Goal: Information Seeking & Learning: Compare options

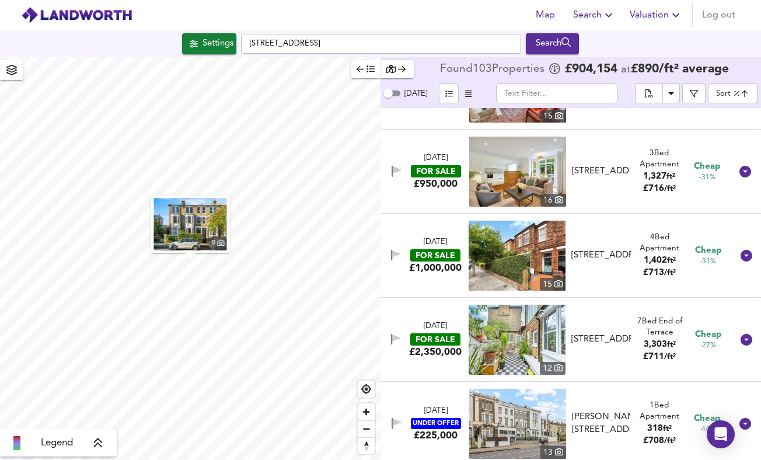
scroll to position [7294, 0]
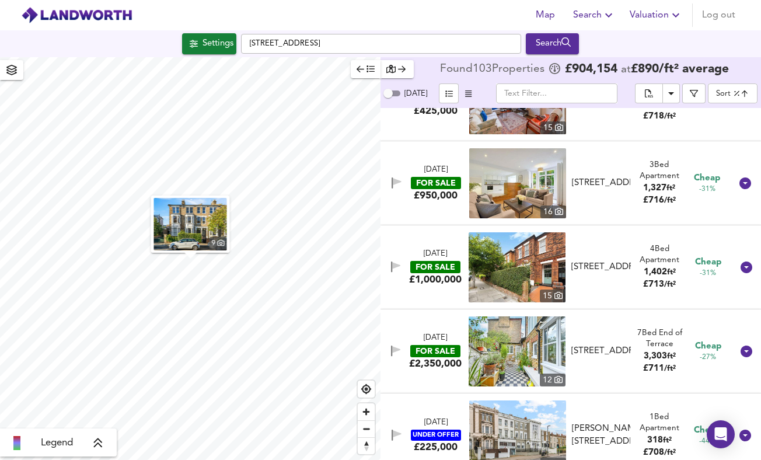
click at [739, 97] on body "Map Search Valuation Log out Settings [STREET_ADDRESS] Search 9 Legend Found 10…" at bounding box center [380, 230] width 761 height 460
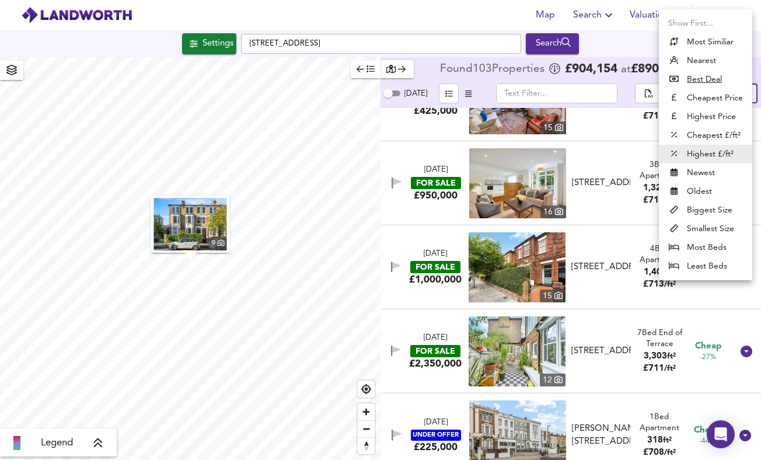
click at [721, 112] on li "Highest Price" at bounding box center [705, 116] width 93 height 19
type input "expensive"
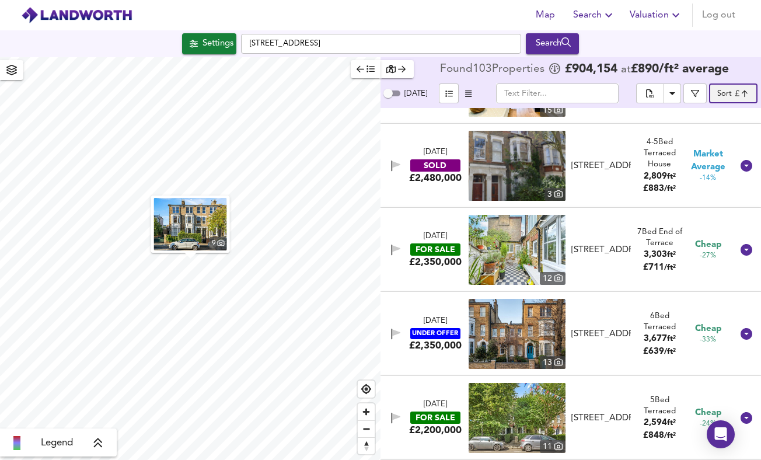
scroll to position [0, 0]
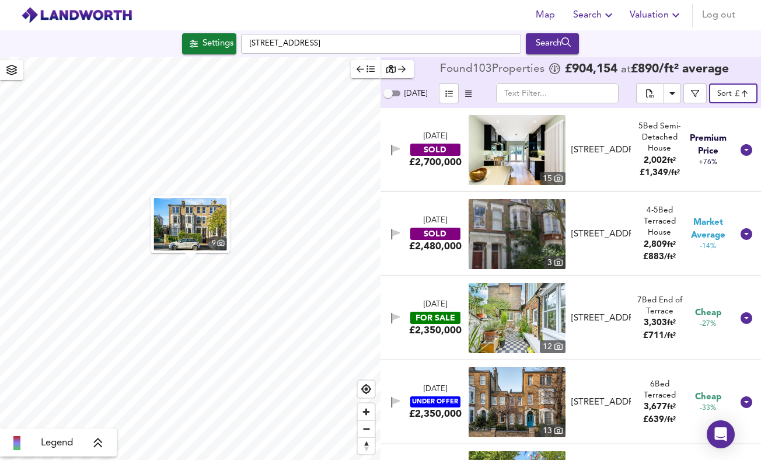
click at [522, 145] on img at bounding box center [517, 150] width 97 height 70
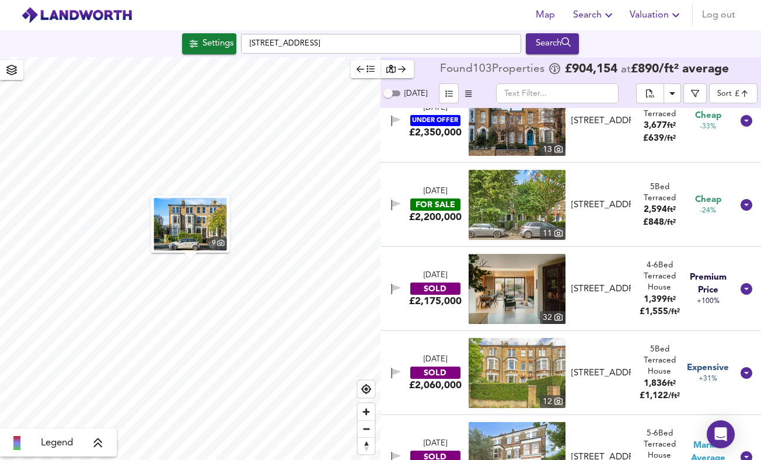
scroll to position [313, 0]
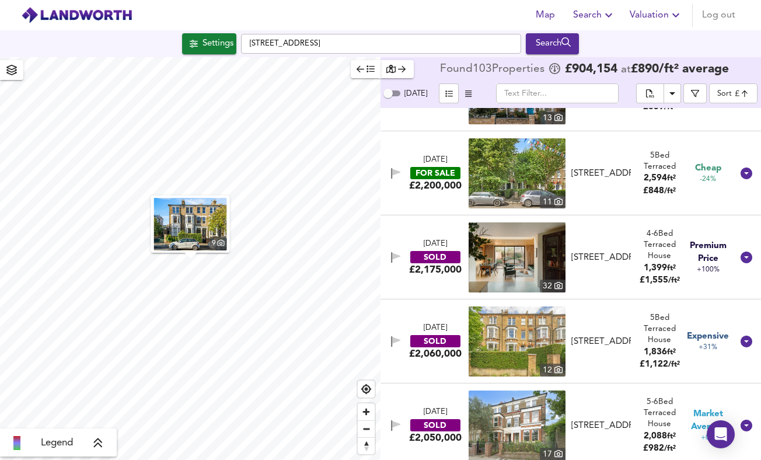
click at [513, 263] on img at bounding box center [517, 257] width 97 height 70
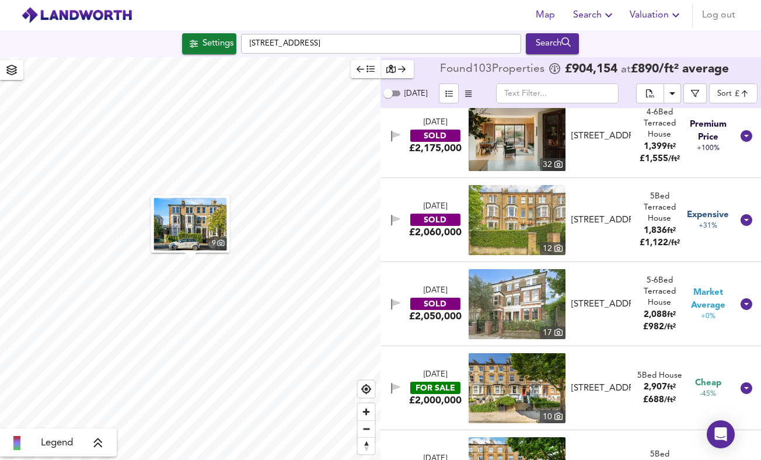
scroll to position [437, 0]
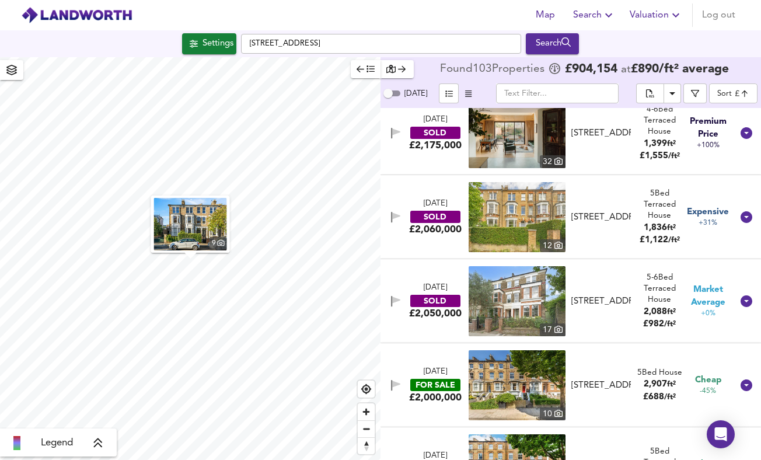
click at [517, 223] on img at bounding box center [517, 217] width 97 height 70
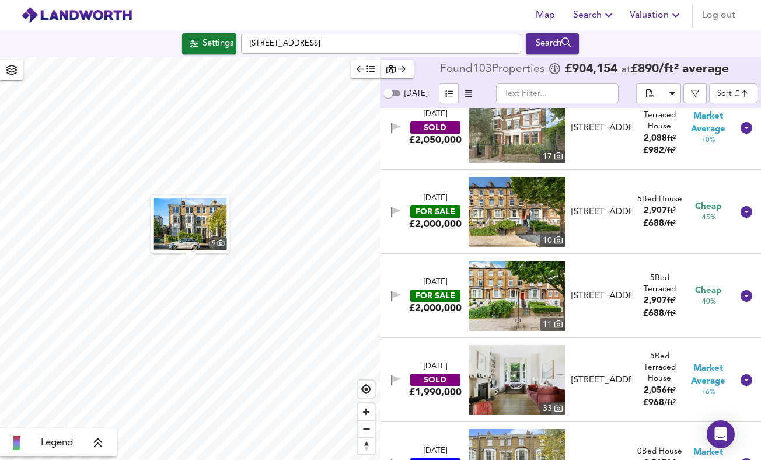
scroll to position [613, 0]
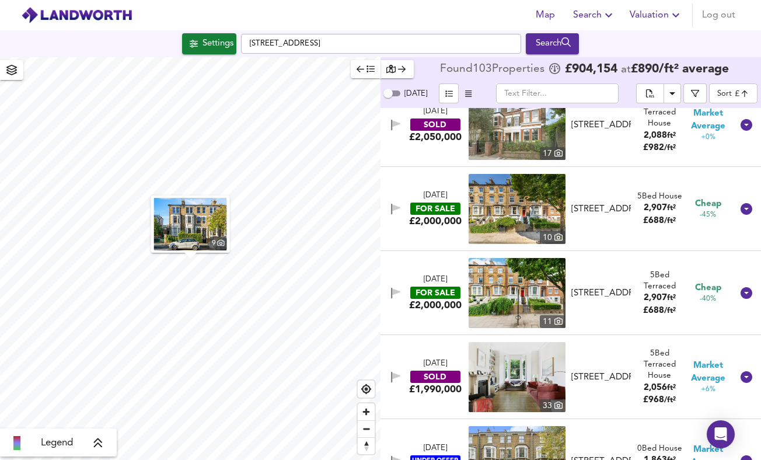
click at [530, 214] on img at bounding box center [517, 209] width 97 height 70
click at [488, 280] on img at bounding box center [517, 293] width 97 height 70
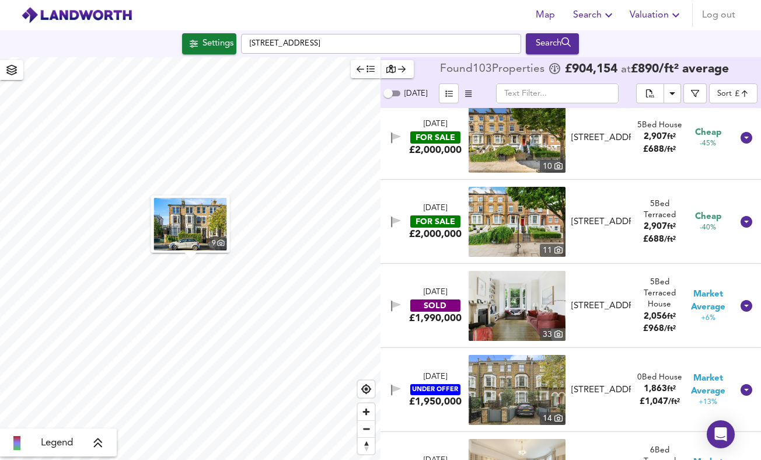
scroll to position [707, 0]
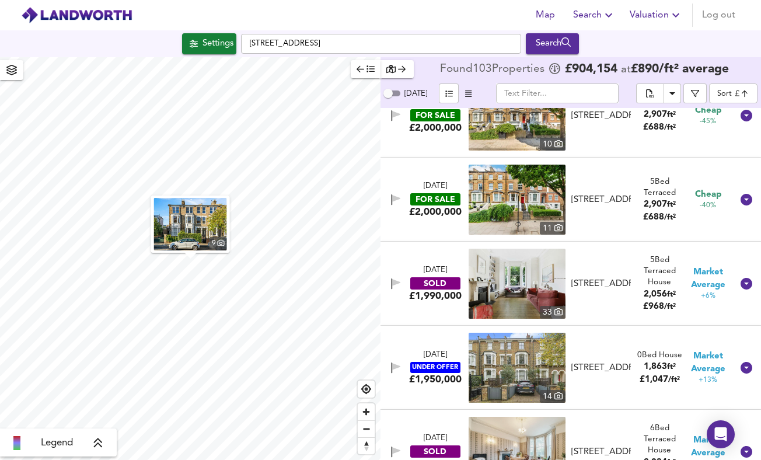
click at [514, 305] on img at bounding box center [517, 284] width 97 height 70
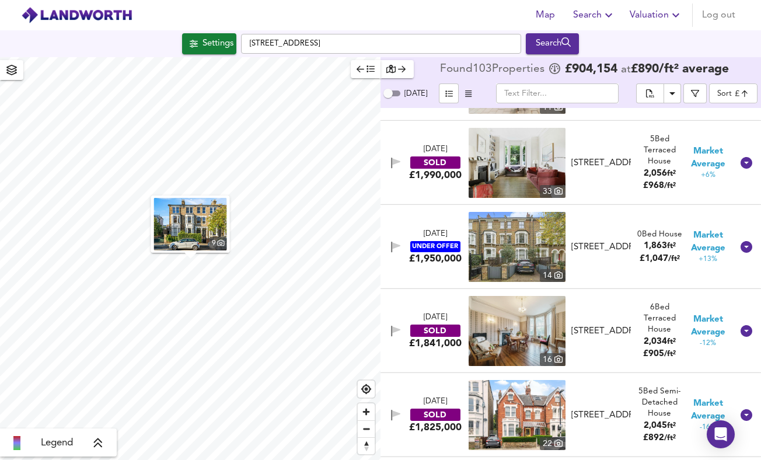
scroll to position [829, 0]
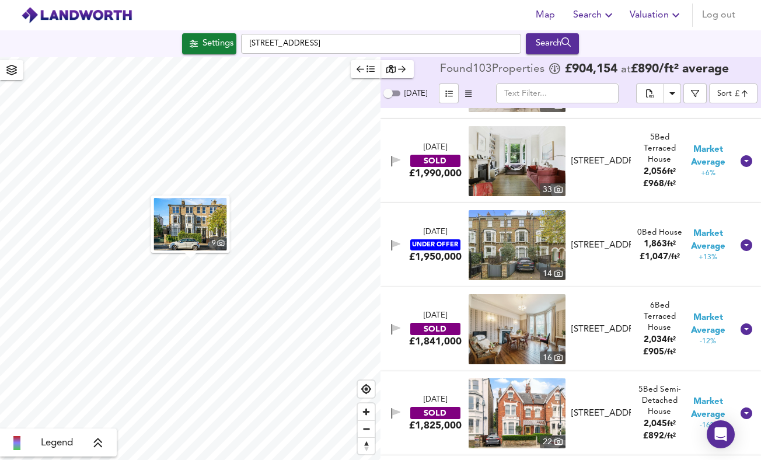
click at [521, 261] on img at bounding box center [517, 245] width 97 height 70
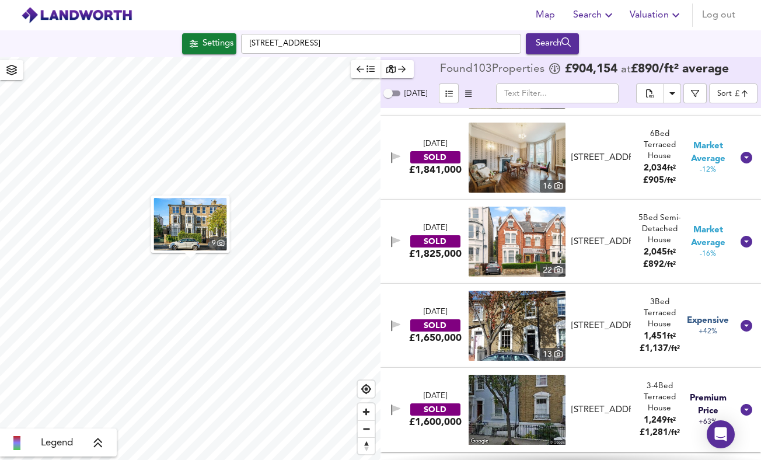
scroll to position [1015, 0]
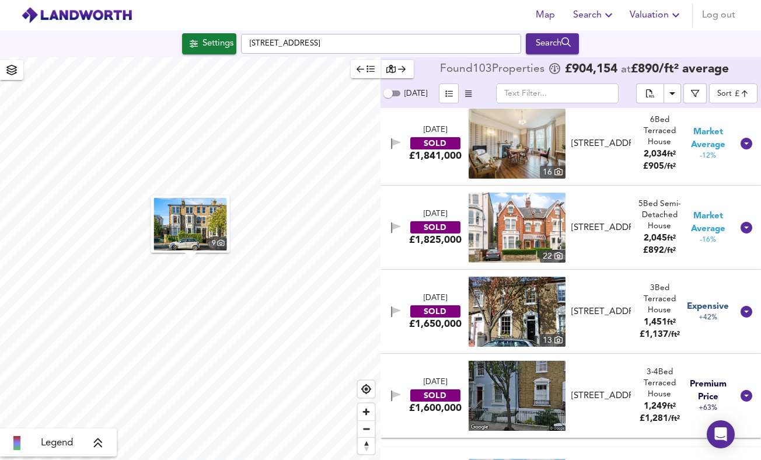
click at [523, 315] on img at bounding box center [517, 312] width 97 height 70
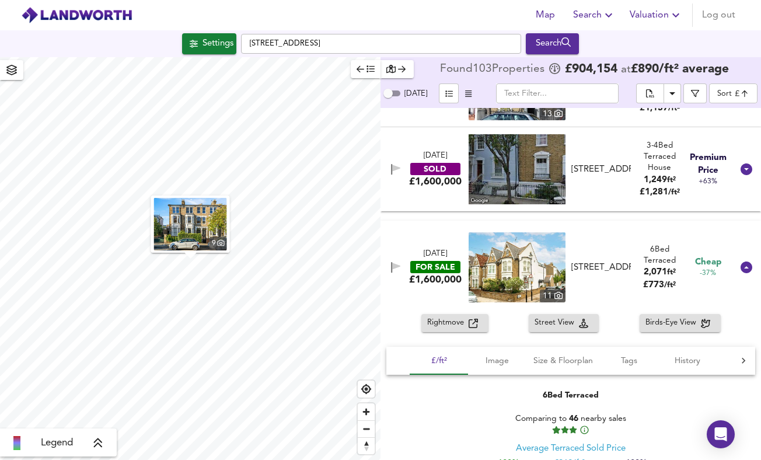
scroll to position [1249, 0]
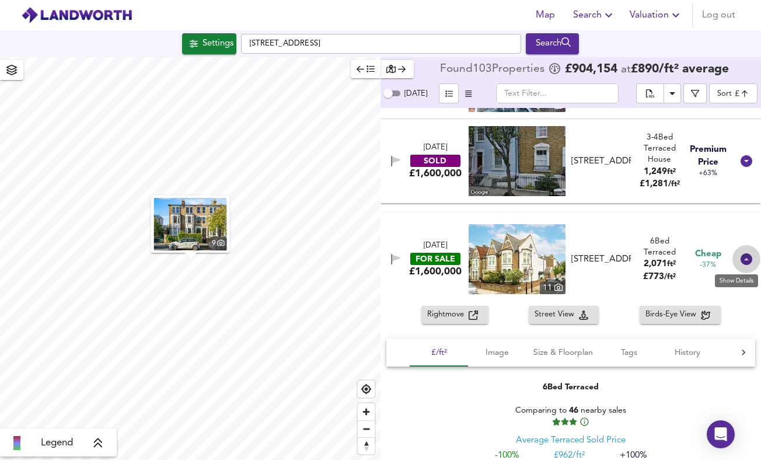
click at [741, 261] on icon at bounding box center [747, 259] width 12 height 12
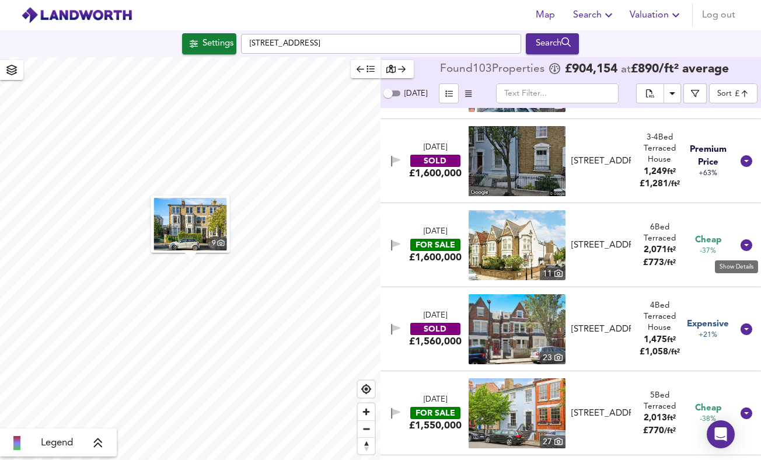
click at [741, 246] on icon at bounding box center [747, 245] width 12 height 12
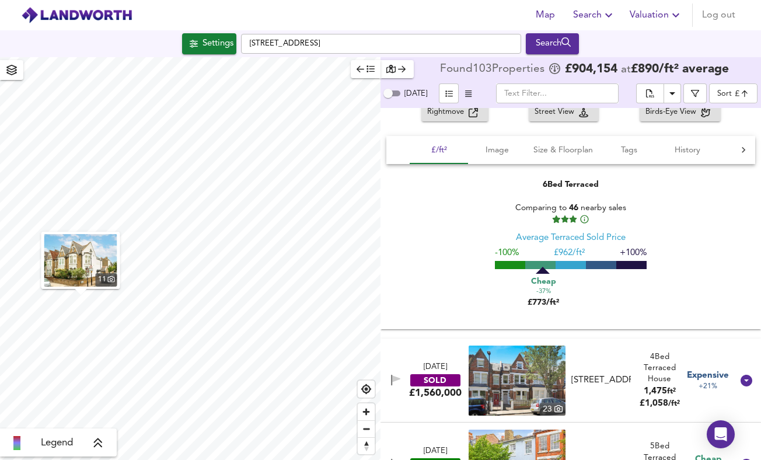
scroll to position [1444, 0]
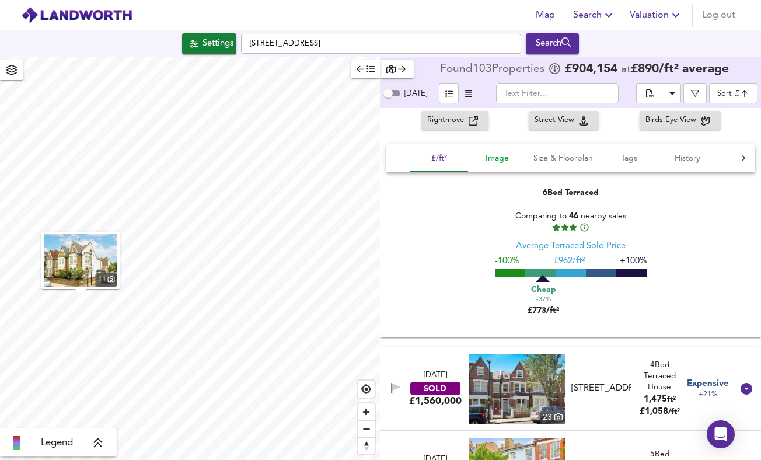
click at [491, 158] on span "Image" at bounding box center [497, 158] width 44 height 15
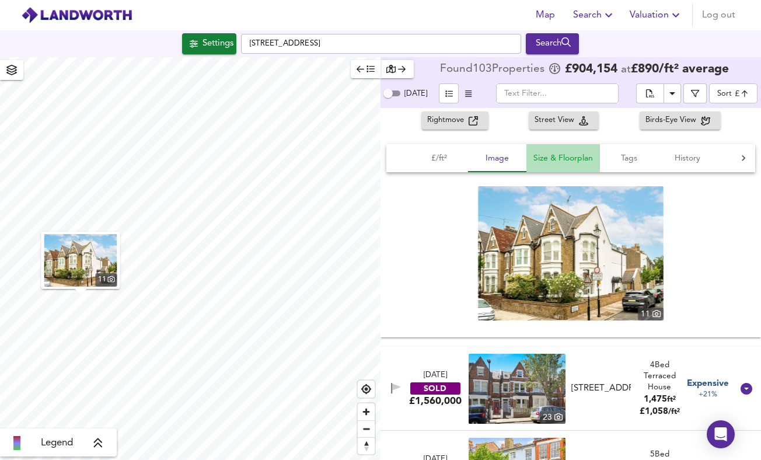
click at [570, 162] on span "Size & Floorplan" at bounding box center [563, 158] width 60 height 15
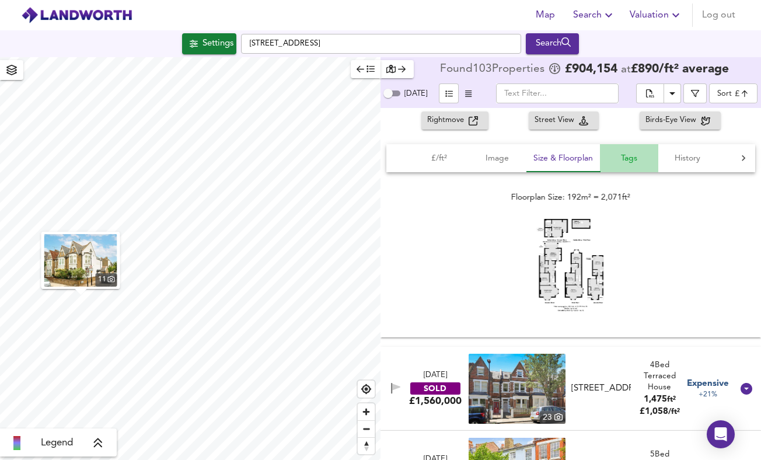
click at [633, 160] on span "Tags" at bounding box center [629, 158] width 44 height 15
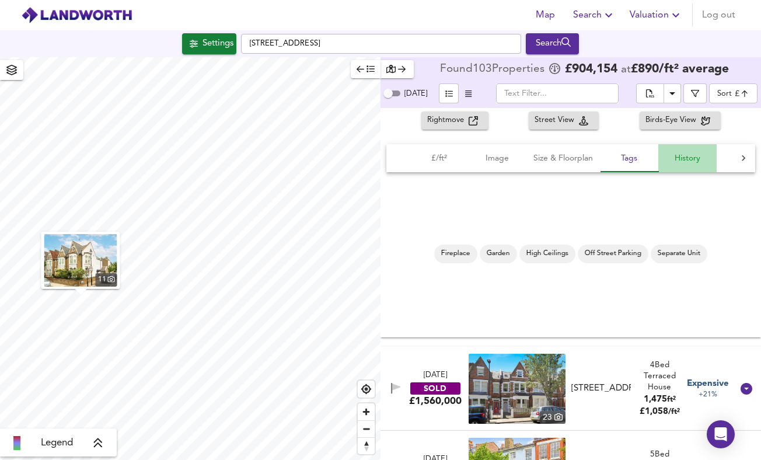
click at [682, 157] on span "History" at bounding box center [687, 158] width 44 height 15
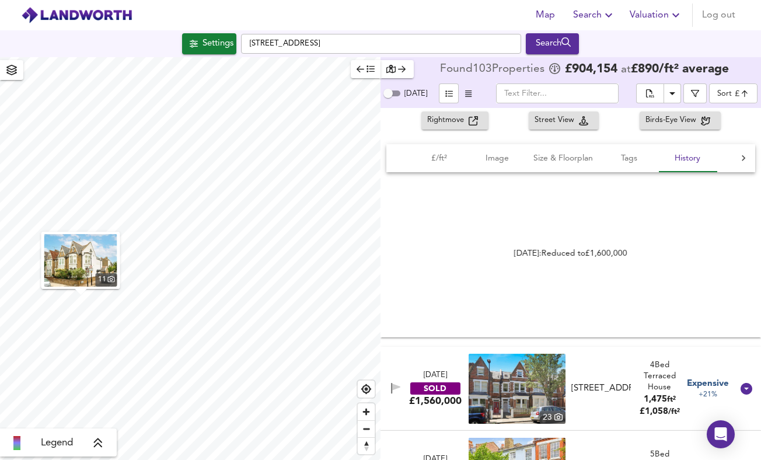
click at [742, 159] on icon at bounding box center [744, 158] width 4 height 6
click at [634, 156] on span "Rental" at bounding box center [644, 158] width 44 height 15
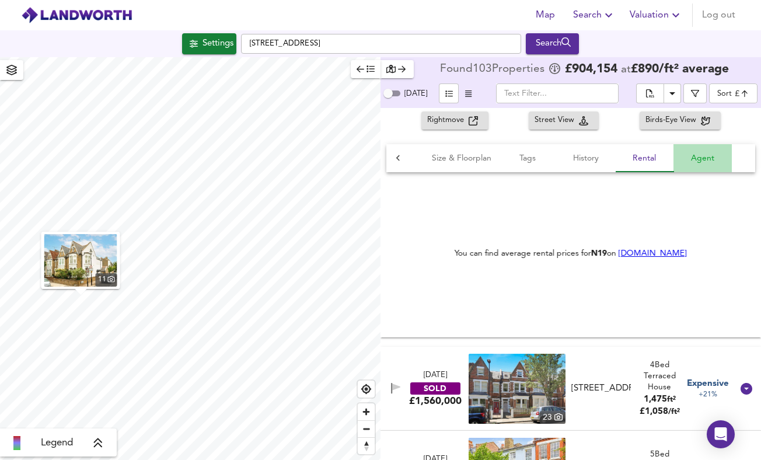
click at [693, 158] on span "Agent" at bounding box center [702, 158] width 44 height 15
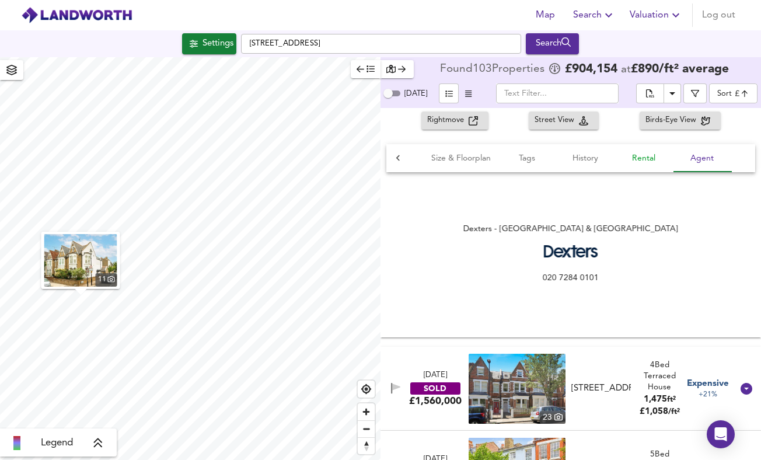
click at [640, 158] on span "Rental" at bounding box center [643, 158] width 44 height 15
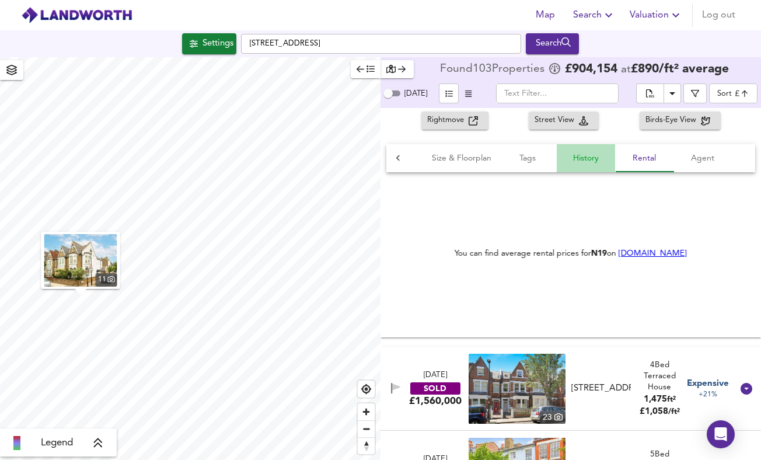
click at [569, 160] on span "History" at bounding box center [586, 158] width 44 height 15
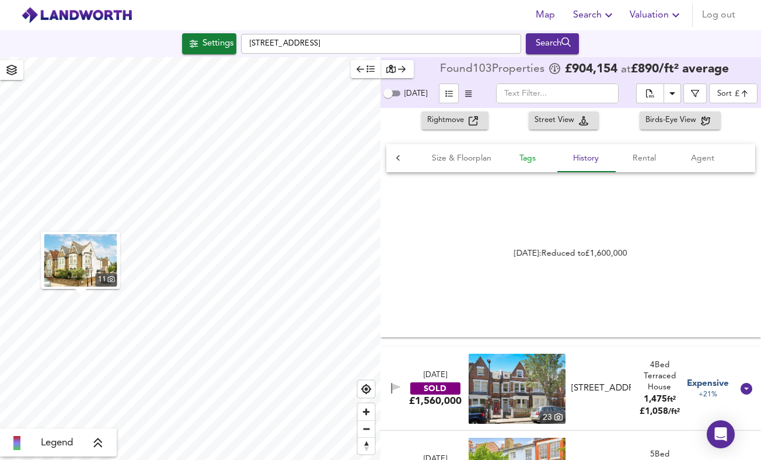
click at [541, 160] on span "Tags" at bounding box center [527, 158] width 44 height 15
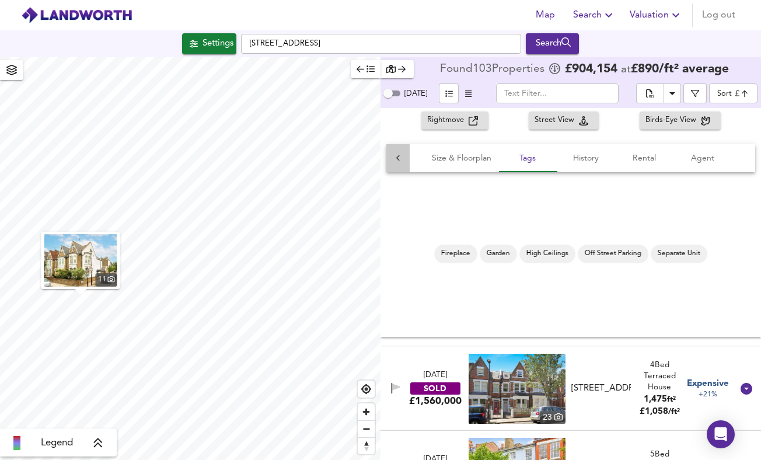
click at [401, 152] on icon at bounding box center [398, 158] width 12 height 12
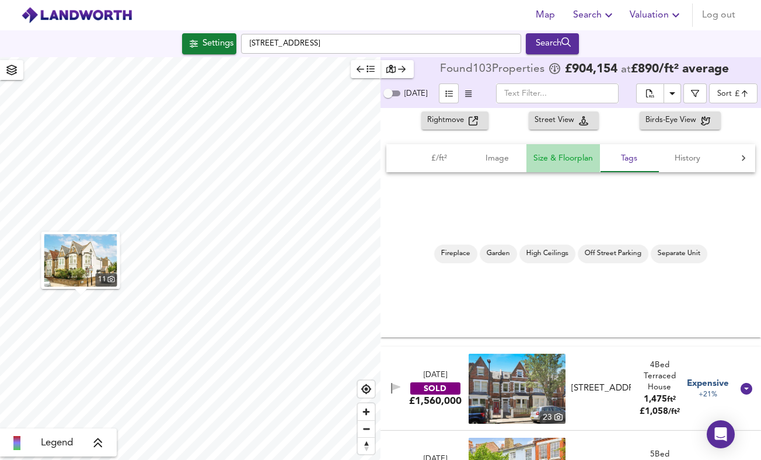
click at [585, 158] on span "Size & Floorplan" at bounding box center [563, 158] width 60 height 15
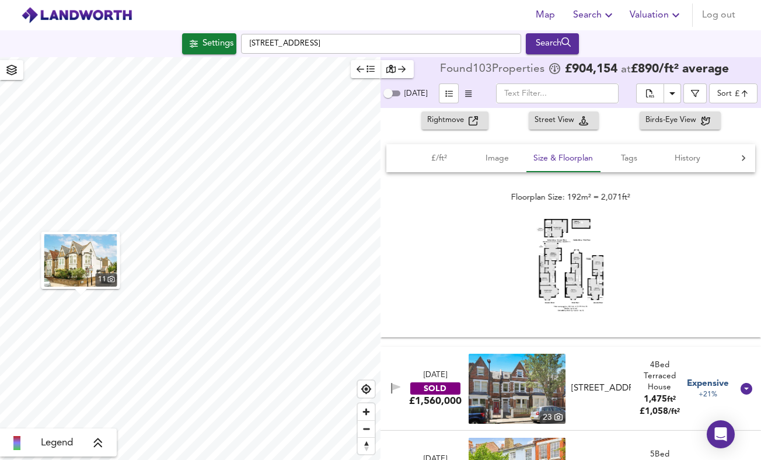
click at [513, 394] on img at bounding box center [517, 389] width 97 height 70
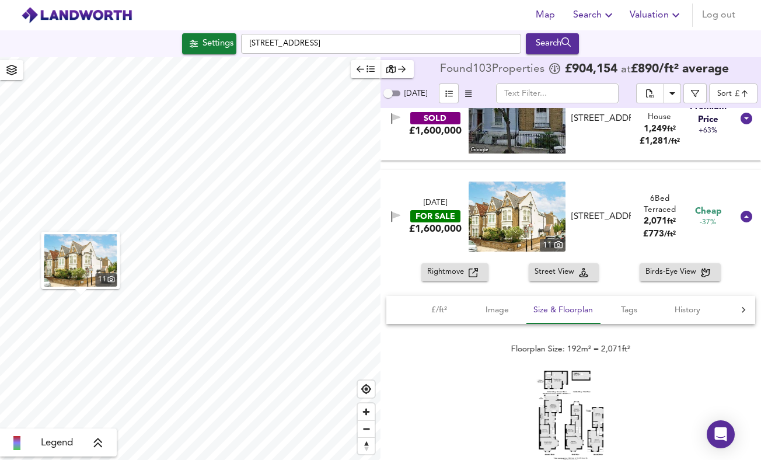
scroll to position [1287, 0]
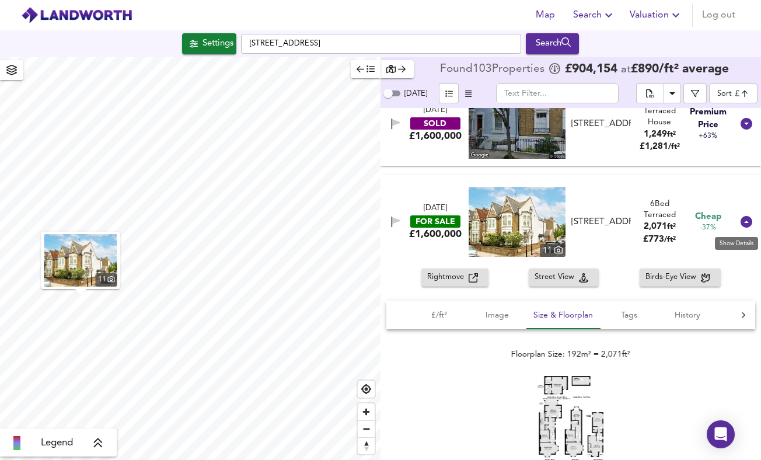
click at [741, 220] on icon at bounding box center [747, 222] width 12 height 12
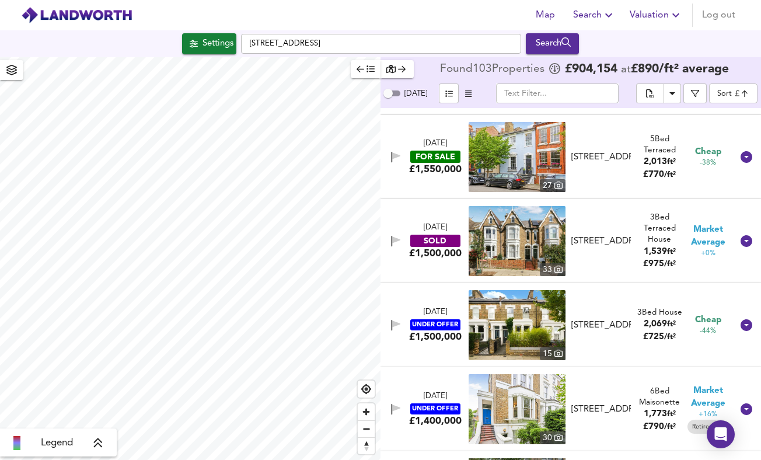
scroll to position [1506, 0]
click at [517, 248] on img at bounding box center [517, 240] width 97 height 70
